Goal: Task Accomplishment & Management: Complete application form

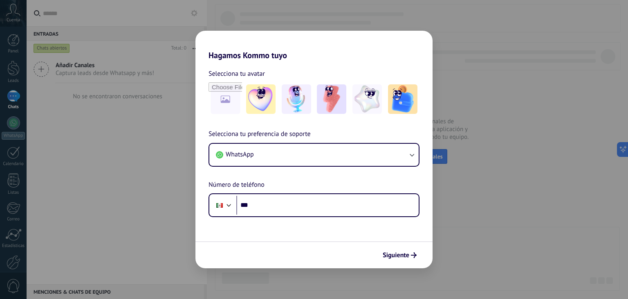
click at [324, 168] on div "Selecciona tu preferencia de soporte WhatsApp Número de teléfono Phone ***" at bounding box center [313, 173] width 237 height 88
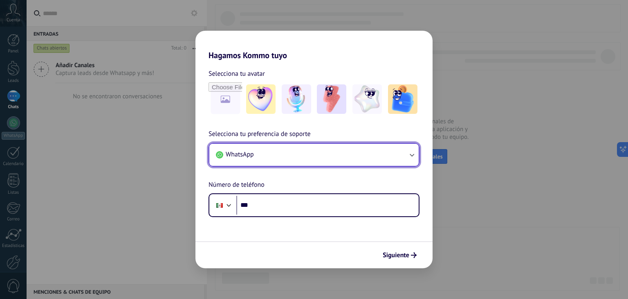
click at [334, 154] on button "WhatsApp" at bounding box center [313, 155] width 209 height 22
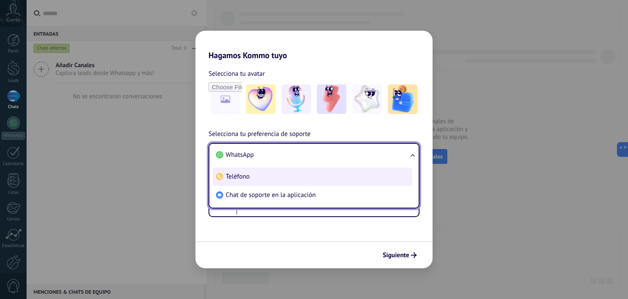
click at [284, 180] on li "Teléfono" at bounding box center [313, 176] width 200 height 18
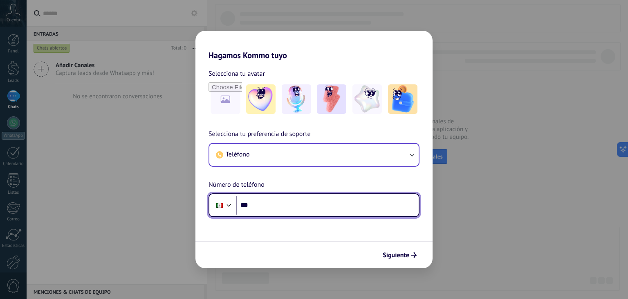
click at [280, 209] on input "***" at bounding box center [327, 204] width 182 height 19
type input "**********"
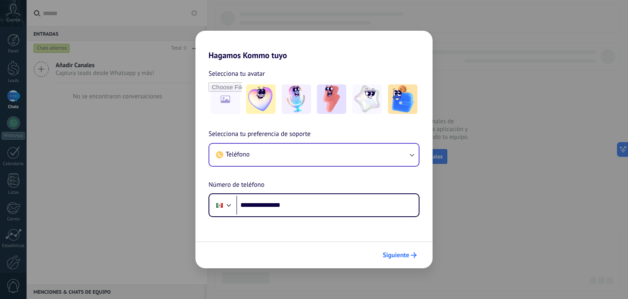
click at [404, 252] on span "Siguiente" at bounding box center [396, 255] width 27 height 6
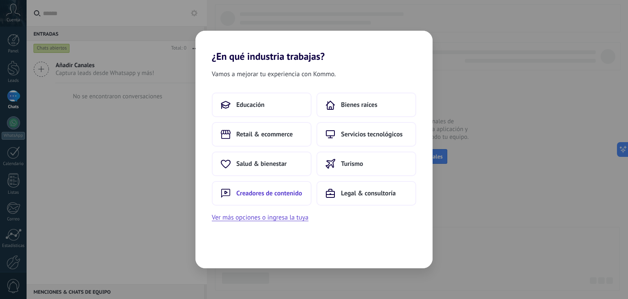
click at [289, 195] on span "Creadores de contenido" at bounding box center [269, 193] width 66 height 8
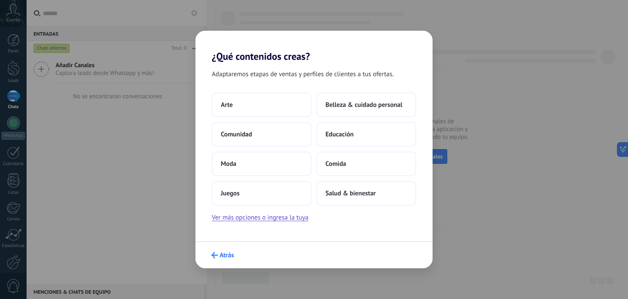
click at [220, 256] on span "Atrás" at bounding box center [227, 255] width 14 height 6
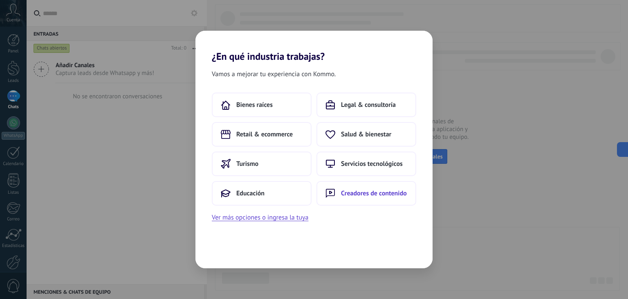
click at [383, 191] on span "Creadores de contenido" at bounding box center [374, 193] width 66 height 8
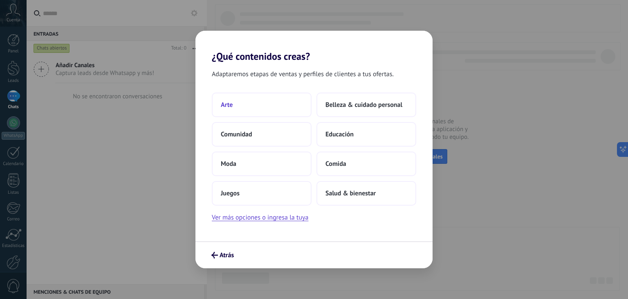
click at [293, 103] on button "Arte" at bounding box center [262, 104] width 100 height 25
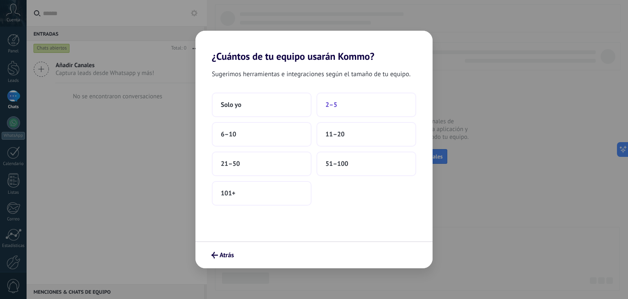
click at [352, 108] on button "2–5" at bounding box center [367, 104] width 100 height 25
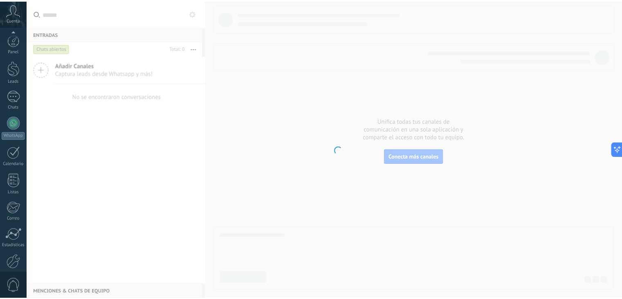
scroll to position [41, 0]
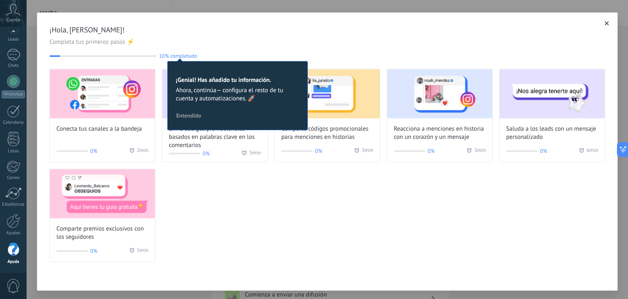
click at [283, 83] on h2 "¡Genial! Has añadido tu información." at bounding box center [238, 80] width 124 height 8
click at [189, 115] on span "Entendido" at bounding box center [188, 115] width 25 height 6
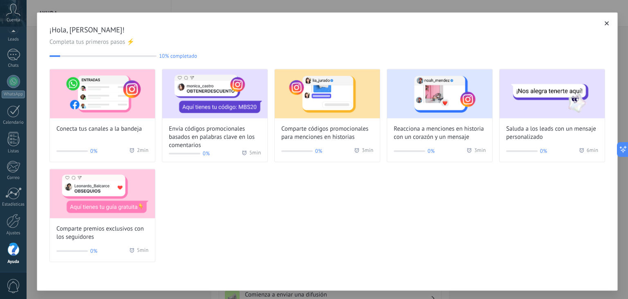
click at [606, 23] on icon "button" at bounding box center [607, 23] width 4 height 4
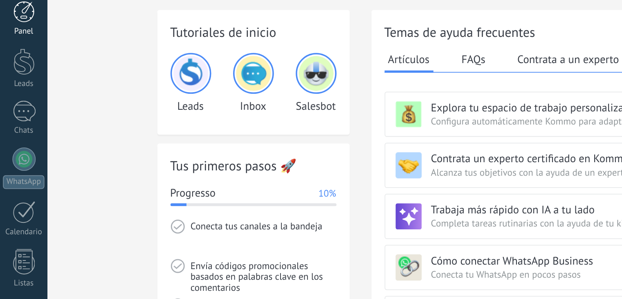
click at [15, 51] on div "Panel" at bounding box center [14, 51] width 24 height 5
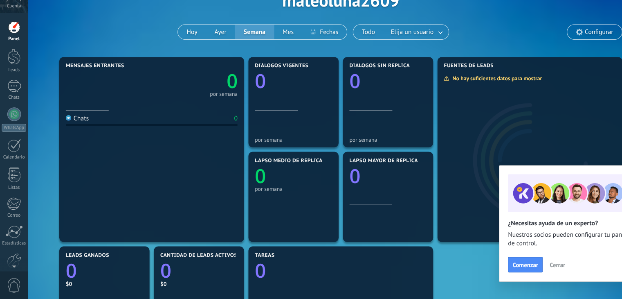
scroll to position [38, 0]
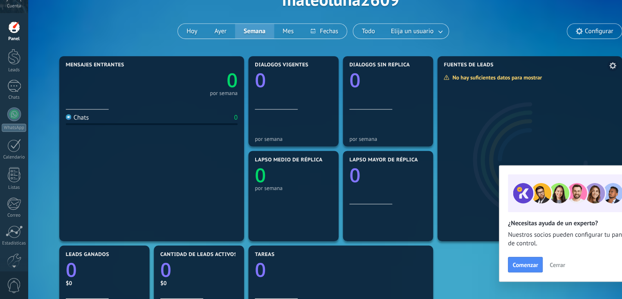
click at [484, 113] on div at bounding box center [504, 162] width 176 height 164
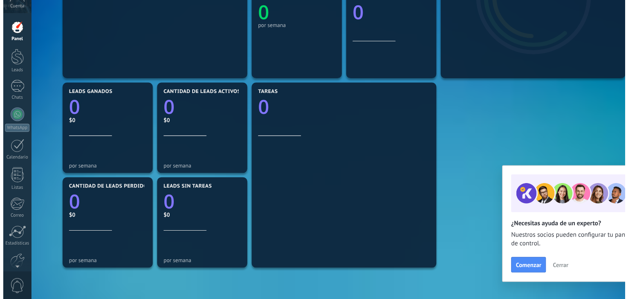
scroll to position [0, 0]
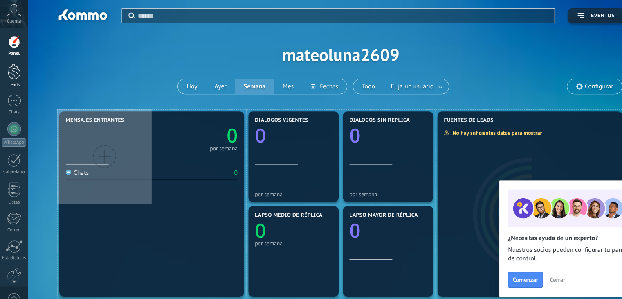
click at [14, 79] on div "Leads" at bounding box center [14, 80] width 24 height 5
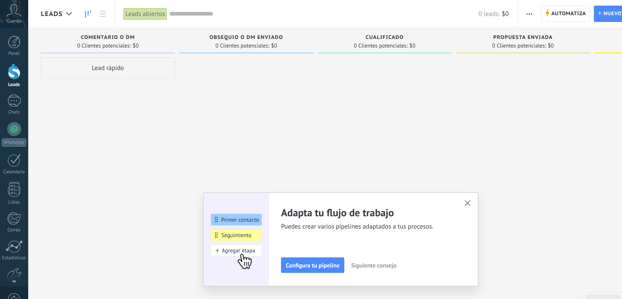
click at [235, 242] on img at bounding box center [225, 227] width 62 height 89
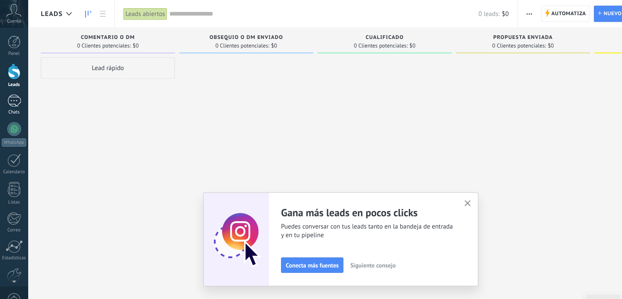
click at [17, 101] on div at bounding box center [13, 96] width 13 height 12
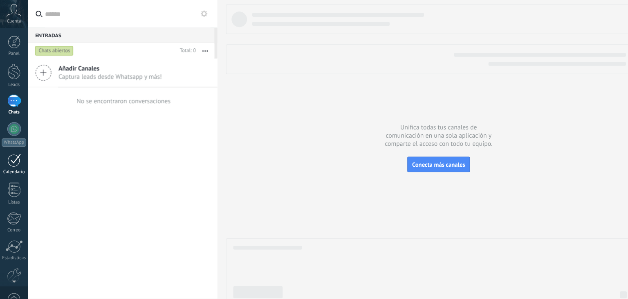
click at [16, 151] on div at bounding box center [13, 152] width 13 height 13
click at [4, 209] on link "Correo" at bounding box center [13, 212] width 27 height 20
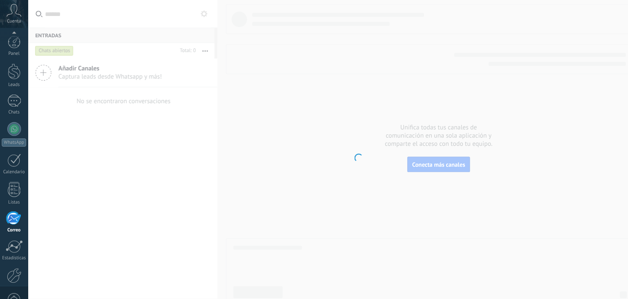
scroll to position [41, 0]
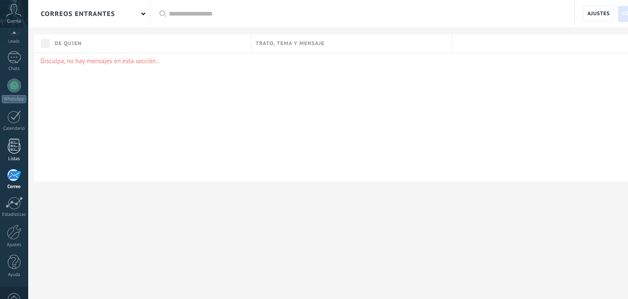
click at [22, 146] on link "Listas" at bounding box center [13, 143] width 27 height 22
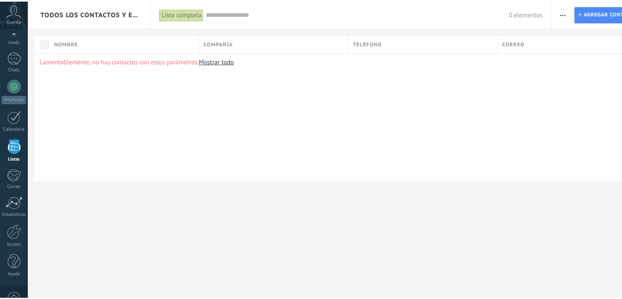
scroll to position [21, 0]
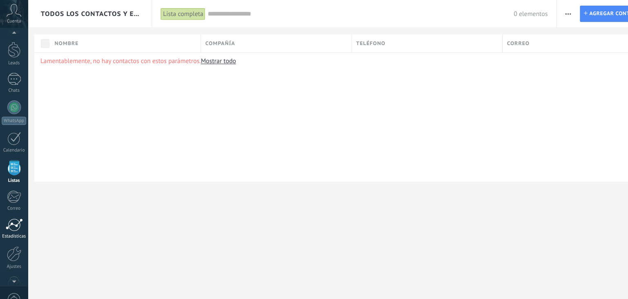
click at [9, 226] on div "Estadísticas" at bounding box center [14, 224] width 24 height 5
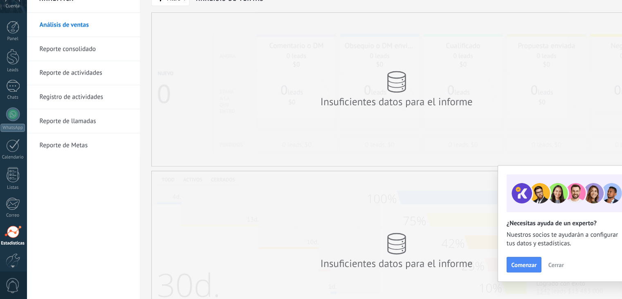
click at [9, 54] on div "Panel Leads Chats WhatsApp Clientes" at bounding box center [13, 174] width 27 height 280
click at [12, 46] on link "Panel" at bounding box center [13, 44] width 27 height 20
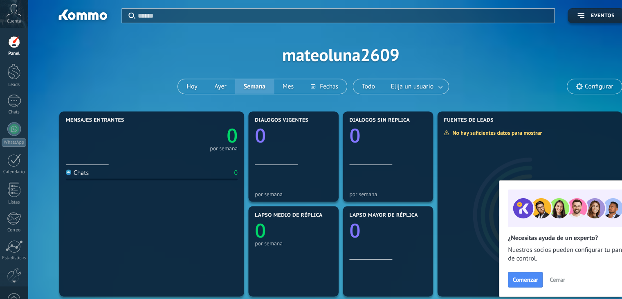
click at [14, 13] on icon at bounding box center [13, 10] width 14 height 12
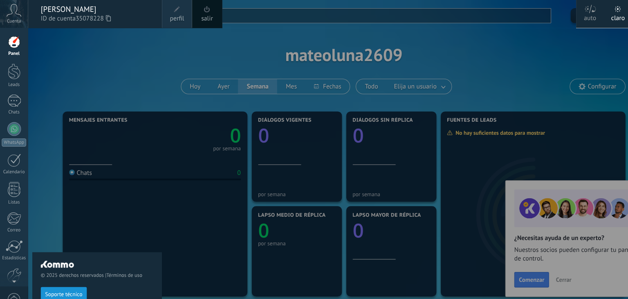
click at [96, 47] on div "© 2025 derechos reservados | Términos de uso Soporte técnico" at bounding box center [93, 163] width 124 height 272
click at [182, 34] on div at bounding box center [341, 149] width 628 height 299
